Goal: Find specific fact: Find specific fact

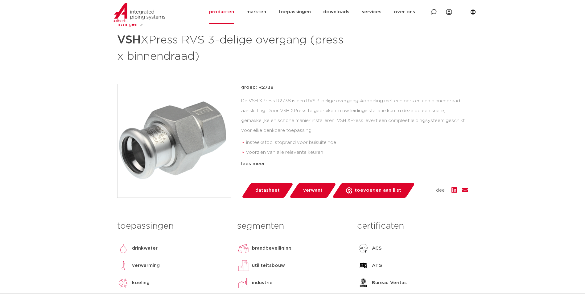
scroll to position [77, 0]
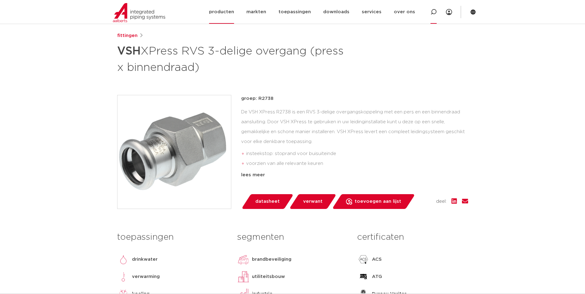
click at [434, 10] on icon at bounding box center [433, 12] width 6 height 6
type input "vsh xpress staalverzinkt"
click button "Zoeken" at bounding box center [0, 0] width 0 height 0
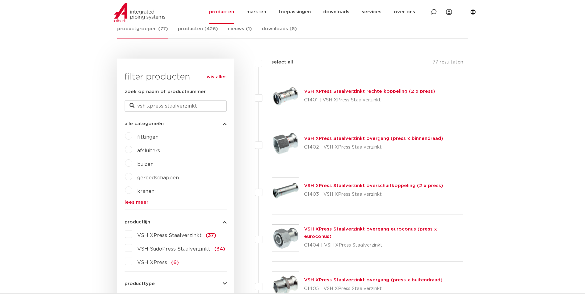
scroll to position [123, 0]
click at [327, 138] on link "VSH XPress Staalverzinkt overgang (press x binnendraad)" at bounding box center [373, 138] width 139 height 5
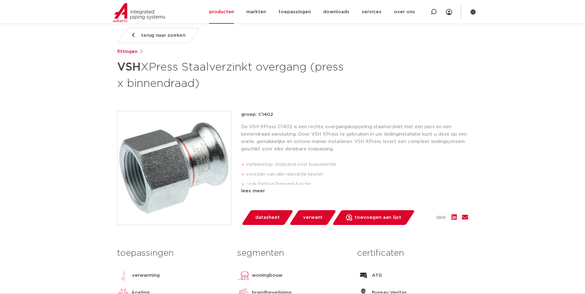
scroll to position [31, 0]
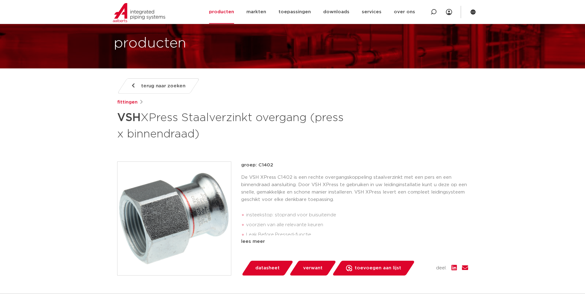
click at [158, 84] on span "terug naar zoeken" at bounding box center [163, 86] width 44 height 10
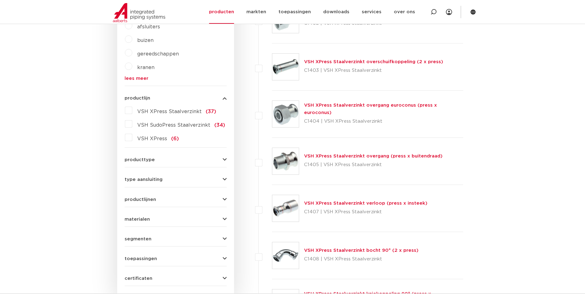
scroll to position [277, 0]
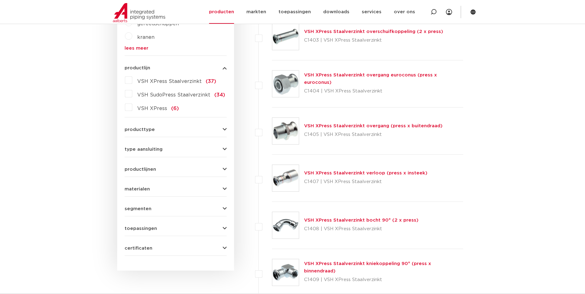
click at [320, 124] on link "VSH XPress Staalverzinkt overgang (press x buitendraad)" at bounding box center [373, 126] width 138 height 5
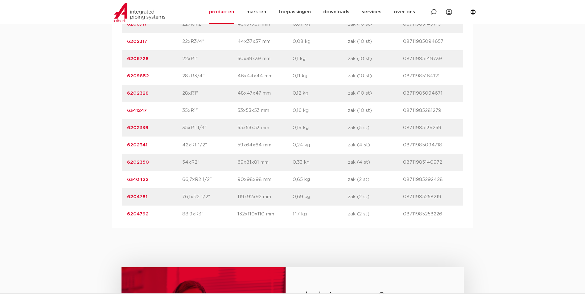
scroll to position [555, 0]
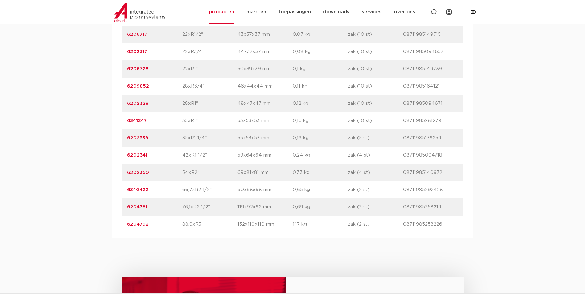
click at [133, 155] on link "6202341" at bounding box center [137, 155] width 20 height 5
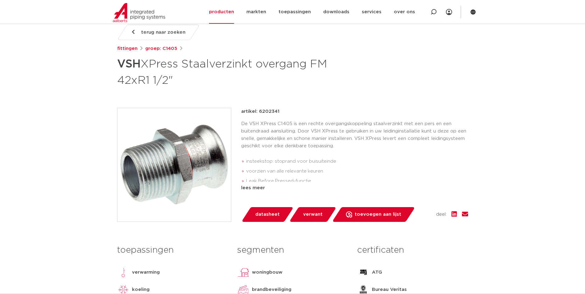
scroll to position [62, 0]
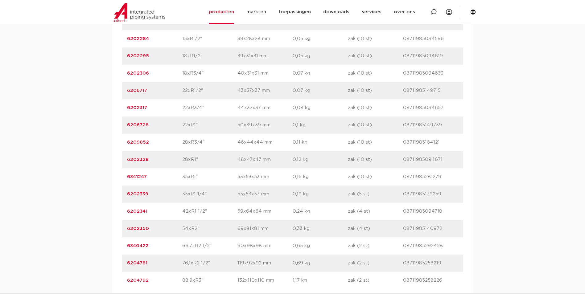
scroll to position [530, 0]
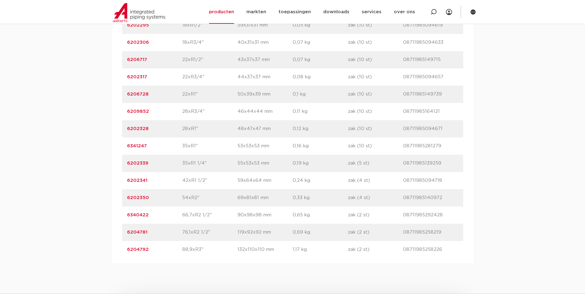
click at [140, 165] on link "6202339" at bounding box center [137, 163] width 21 height 5
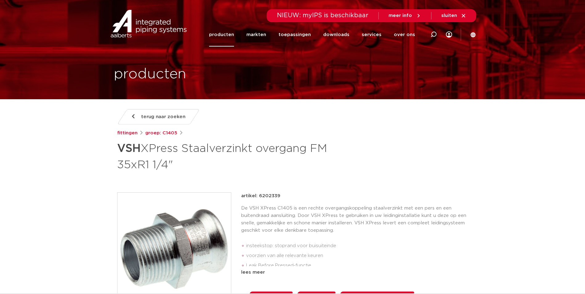
drag, startPoint x: 278, startPoint y: 195, endPoint x: 259, endPoint y: 199, distance: 19.7
click at [259, 199] on p "artikel: 6202339" at bounding box center [260, 195] width 39 height 7
copy p "6202339"
click at [150, 26] on img at bounding box center [148, 24] width 79 height 28
